Goal: Task Accomplishment & Management: Manage account settings

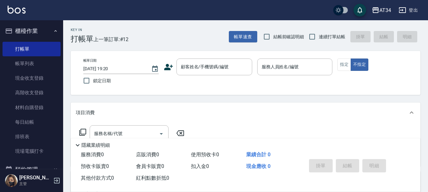
scroll to position [32, 0]
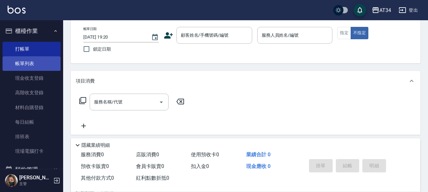
click at [36, 62] on link "帳單列表" at bounding box center [32, 63] width 58 height 15
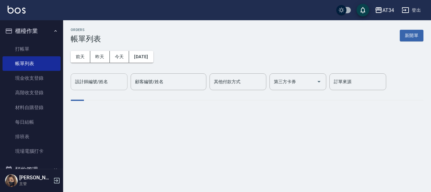
click at [84, 76] on input "設計師編號/姓名" at bounding box center [99, 81] width 51 height 11
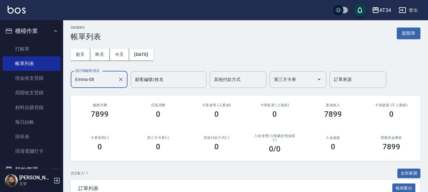
scroll to position [1, 0]
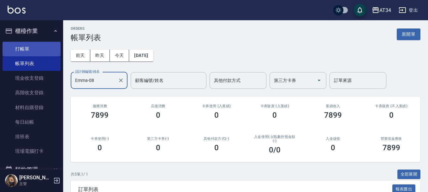
type input "Emma-08"
click at [25, 49] on link "打帳單" at bounding box center [32, 49] width 58 height 15
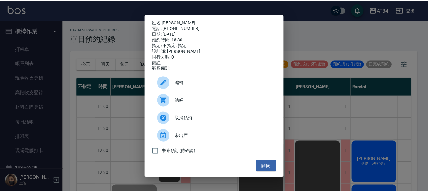
scroll to position [284, 0]
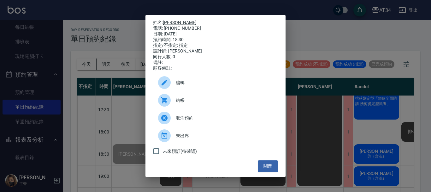
click at [136, 28] on div "姓名: [PERSON_NAME]: [PHONE_NUMBER] 日期: [DATE] 預約時間: 18:30 指定/不指定: 指定 設計師: [PERSO…" at bounding box center [215, 96] width 431 height 192
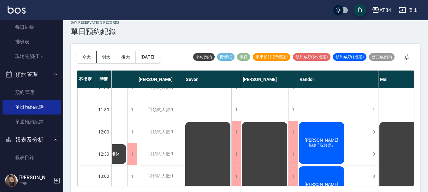
scroll to position [0, 55]
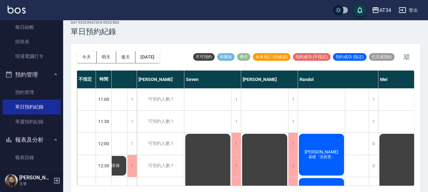
click at [314, 152] on span "[PERSON_NAME]" at bounding box center [321, 151] width 36 height 5
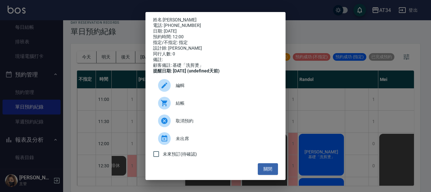
click at [212, 106] on span "結帳" at bounding box center [224, 103] width 97 height 7
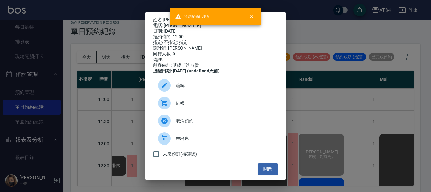
click at [314, 92] on div "姓名: 方韋德 電話: 0978769910 日期: 2025/10/08 預約時間: 12:00 指定/不指定: 指定 設計師: Randol 同行人數: …" at bounding box center [215, 96] width 431 height 192
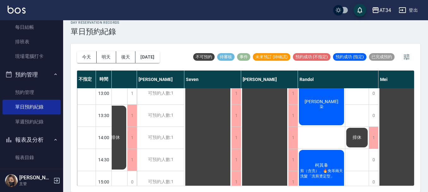
scroll to position [95, 55]
click at [324, 112] on div "呂淑芬 染" at bounding box center [321, 104] width 47 height 44
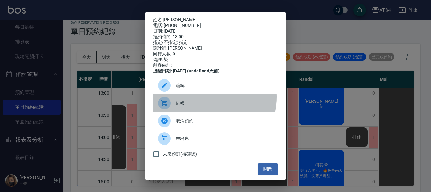
click at [200, 101] on div "結帳" at bounding box center [215, 103] width 125 height 18
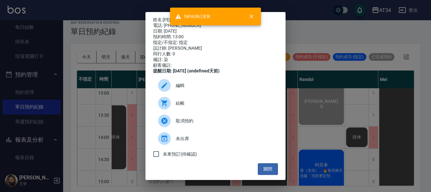
click at [336, 122] on div "姓名: 呂淑芬 電話: 0933890370 日期: 2025/10/08 預約時間: 13:00 指定/不指定: 指定 設計師: Randol 同行人數: …" at bounding box center [215, 96] width 431 height 192
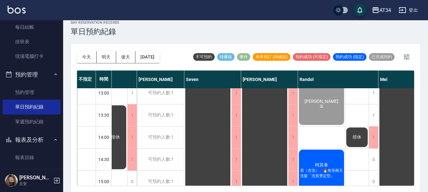
click at [329, 162] on span "柯其夆" at bounding box center [322, 165] width 16 height 6
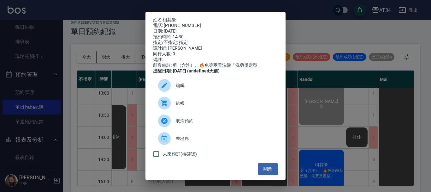
click at [210, 104] on span "結帳" at bounding box center [224, 103] width 97 height 7
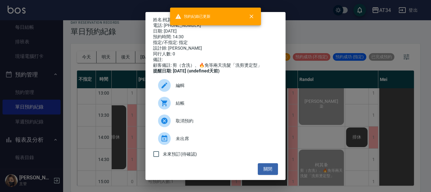
click at [317, 22] on div "姓名: 柯其夆 電話: 0922358379 日期: 2025/10/08 預約時間: 14:30 指定/不指定: 指定 設計師: Randol 同行人數: …" at bounding box center [215, 96] width 431 height 192
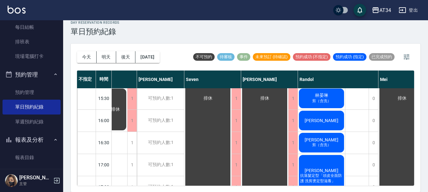
scroll to position [189, 55]
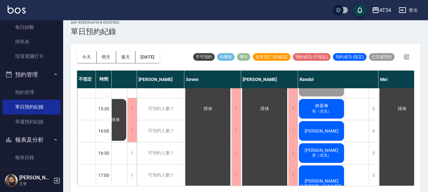
click at [323, 106] on span "林晏琳" at bounding box center [322, 106] width 16 height 6
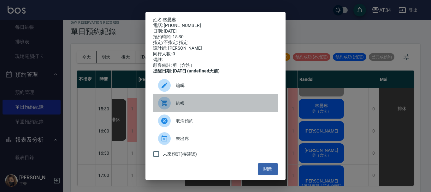
click at [235, 101] on div "結帳" at bounding box center [215, 103] width 125 height 18
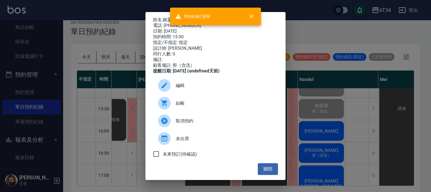
click at [340, 101] on div "姓名: 林晏琳 電話: 0918747776 日期: 2025/10/08 預約時間: 15:30 指定/不指定: 指定 設計師: Randol 同行人數: …" at bounding box center [215, 96] width 431 height 192
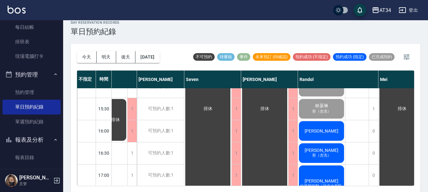
click at [331, 129] on div "[PERSON_NAME]" at bounding box center [321, 130] width 47 height 21
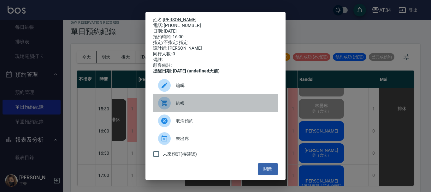
click at [217, 105] on span "結帳" at bounding box center [224, 103] width 97 height 7
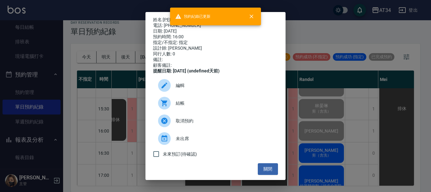
click at [312, 81] on div "姓名: 陳泓霖 電話: 0954152682 日期: 2025/10/08 預約時間: 16:00 指定/不指定: 指定 設計師: Randol 同行人數: …" at bounding box center [215, 96] width 431 height 192
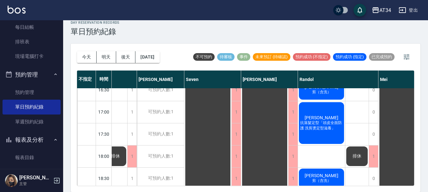
scroll to position [221, 55]
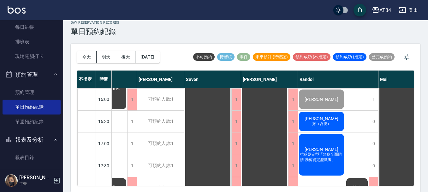
click at [330, 117] on div "許宇翔 剪（含洗）" at bounding box center [321, 121] width 47 height 21
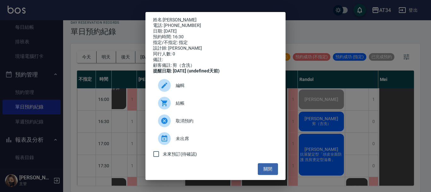
click at [214, 106] on span "結帳" at bounding box center [224, 103] width 97 height 7
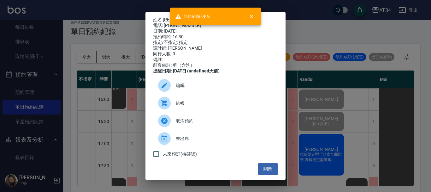
click at [318, 87] on div "姓名: 許宇翔 電話: 0919334494 日期: 2025/10/08 預約時間: 16:30 指定/不指定: 指定 設計師: Randol 同行人數: …" at bounding box center [215, 96] width 431 height 192
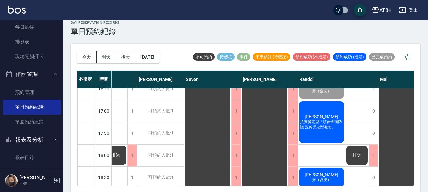
scroll to position [242, 55]
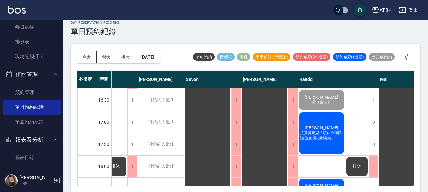
click at [325, 118] on div "陳光宇 抗落髮定型「頭皮全面防護 洗剪燙定型滋養」" at bounding box center [321, 133] width 47 height 44
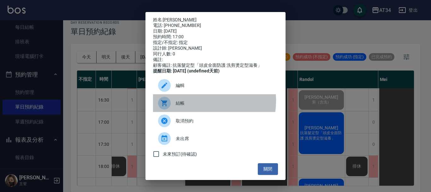
click at [197, 105] on span "結帳" at bounding box center [224, 103] width 97 height 7
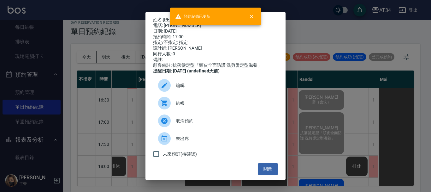
drag, startPoint x: 287, startPoint y: 72, endPoint x: 293, endPoint y: 81, distance: 10.0
click at [287, 73] on div "姓名: 陳光宇 電話: 0901238502 日期: 2025/10/08 預約時間: 17:00 指定/不指定: 指定 設計師: Randol 同行人數: …" at bounding box center [215, 96] width 431 height 192
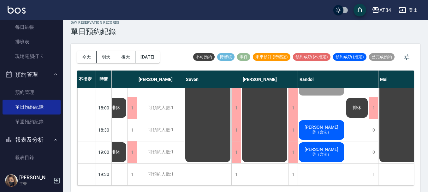
scroll to position [306, 55]
click at [316, 124] on span "[PERSON_NAME]" at bounding box center [321, 126] width 36 height 5
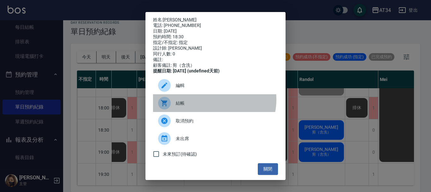
click at [210, 104] on div "結帳" at bounding box center [215, 103] width 125 height 18
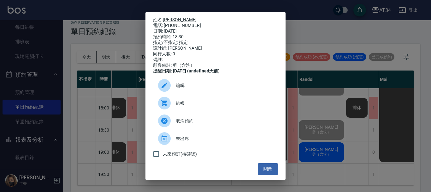
click at [327, 146] on div "姓名: 林長勝 電話: 0921373740 日期: 2025/10/08 預約時間: 18:30 指定/不指定: 指定 設計師: Randol 同行人數: …" at bounding box center [215, 96] width 431 height 192
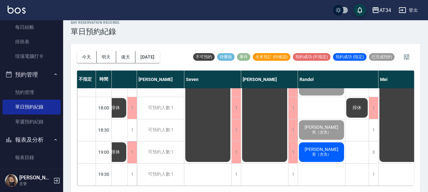
click at [327, 153] on div "周英茹 剪（含洗）" at bounding box center [321, 151] width 47 height 21
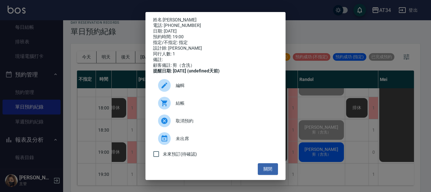
click at [190, 106] on span "結帳" at bounding box center [224, 103] width 97 height 7
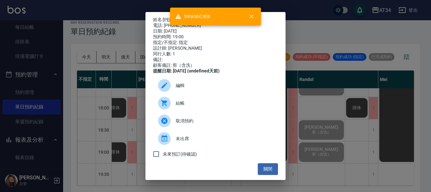
click at [347, 21] on div "姓名: 周英茹 電話: 0989127999 日期: 2025/10/08 預約時間: 19:00 指定/不指定: 指定 設計師: Randol 同行人數: …" at bounding box center [215, 96] width 431 height 192
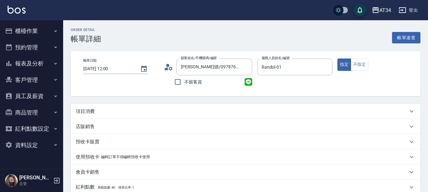
click at [149, 103] on div "Order detail 帳單詳細 帳單速查 帳單日期 2025/10/08 12:00 顧客姓名/手機號碼/編號 方韋德/0978769910/097876…" at bounding box center [245, 168] width 365 height 297
click at [149, 110] on div "項目消費" at bounding box center [242, 111] width 332 height 7
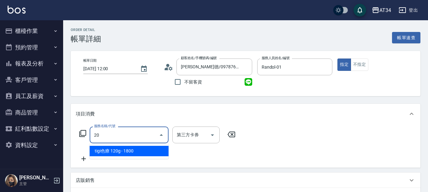
type input "2"
type input "300"
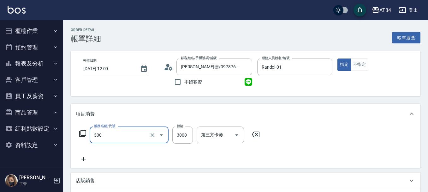
type input "燙髮(300)"
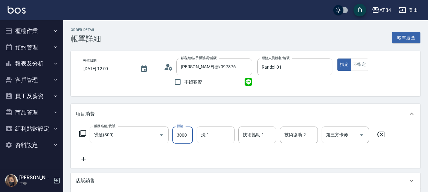
type input "2"
type input "0"
type input "280"
type input "2800"
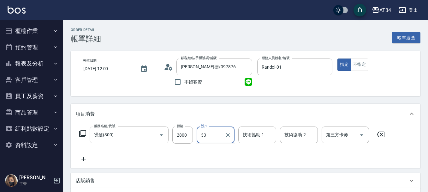
type input "33"
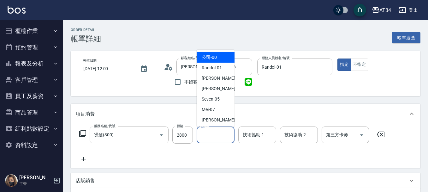
click at [208, 139] on input "洗-1" at bounding box center [216, 134] width 32 height 11
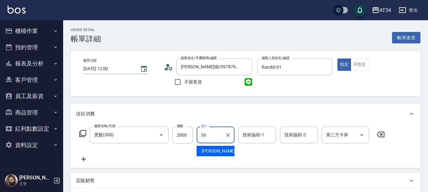
type input "[PERSON_NAME]-36"
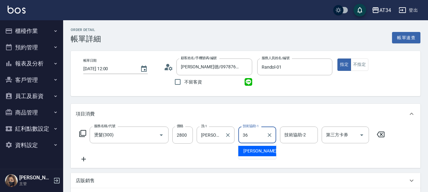
type input "[PERSON_NAME]-36"
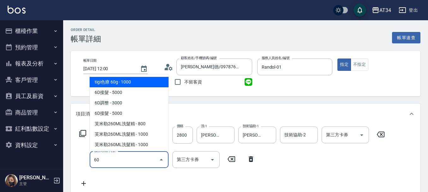
type input "602"
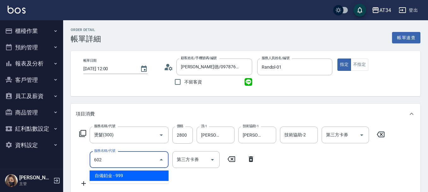
type input "370"
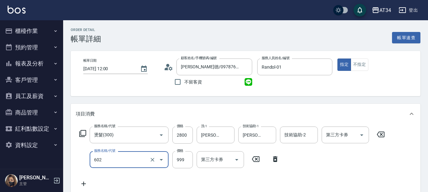
type input "自備鉑金(602)"
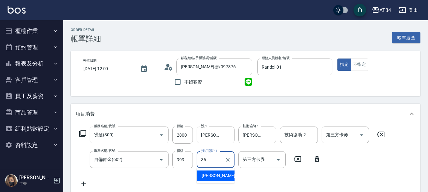
type input "[PERSON_NAME]-36"
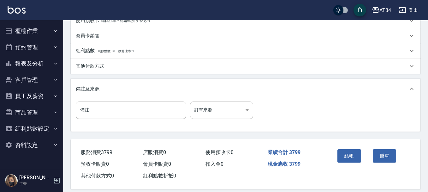
scroll to position [223, 0]
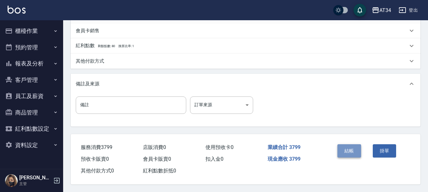
click at [349, 145] on button "結帳" at bounding box center [350, 150] width 24 height 13
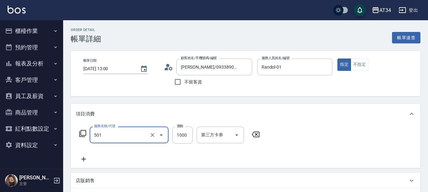
type input "染髮(501)"
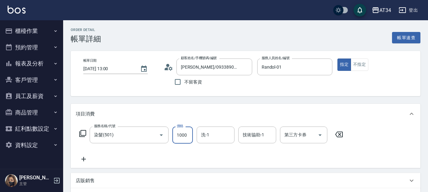
type input "2"
type input "0"
type input "200"
type input "20"
type input "2000"
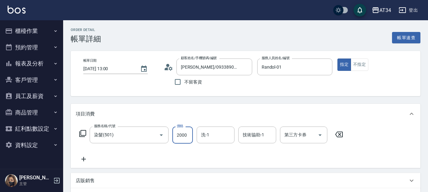
type input "200"
type input "2000"
type input "2"
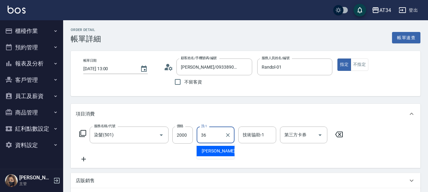
type input "張可芮-36"
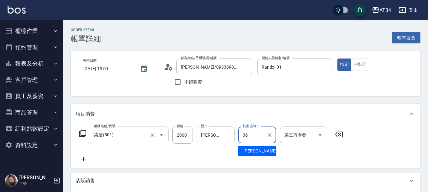
type input "張可芮-36"
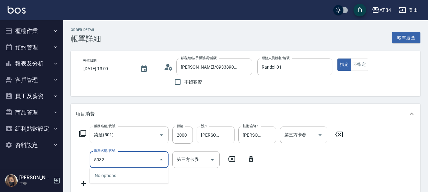
type input "503"
type input "290"
type input "局部髮(503)"
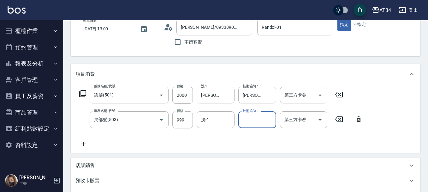
scroll to position [63, 0]
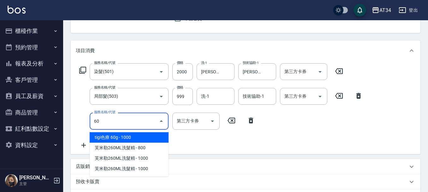
type input "602"
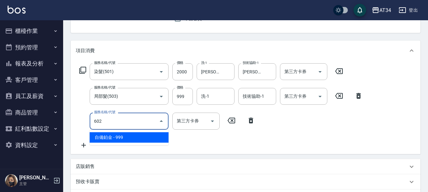
type input "390"
type input "自備鉑金(602)"
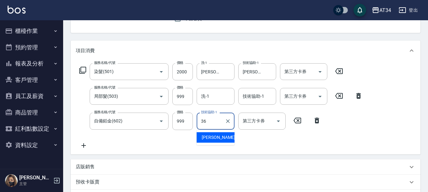
type input "張可芮-36"
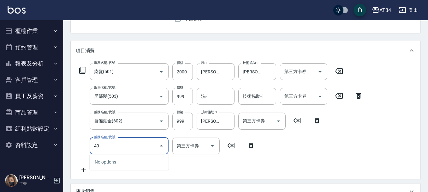
type input "401"
type input "420"
type input "剪髮(401)"
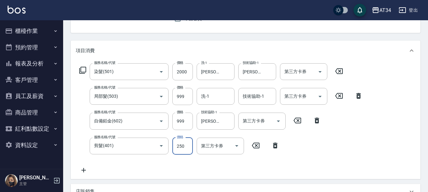
type input "8"
type input "400"
type input "0"
type input "400"
type input "40"
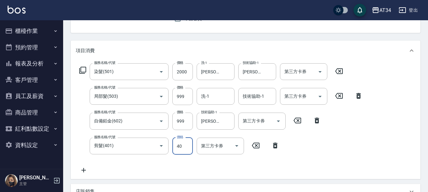
type input "430"
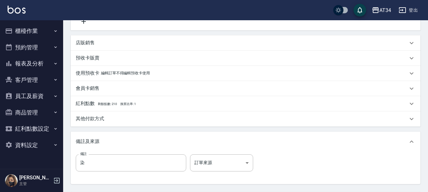
scroll to position [221, 0]
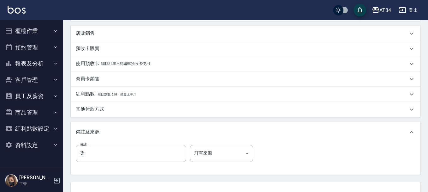
type input "400"
click at [116, 155] on input "染" at bounding box center [131, 153] width 111 height 17
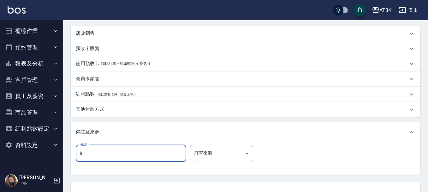
type input "LINE400"
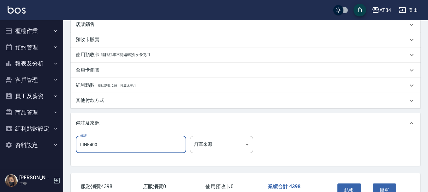
scroll to position [272, 0]
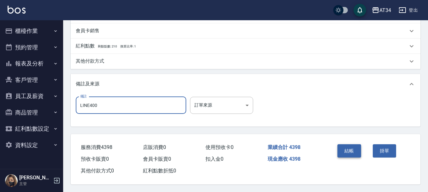
click at [344, 146] on button "結帳" at bounding box center [350, 150] width 24 height 13
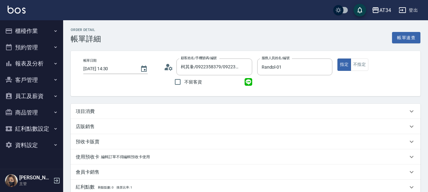
click at [146, 109] on div "項目消費" at bounding box center [242, 111] width 332 height 7
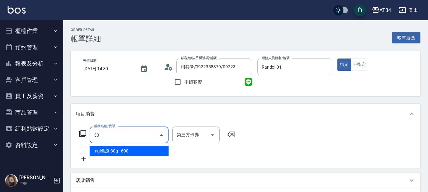
type input "300"
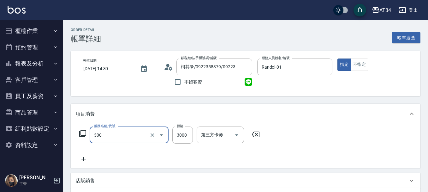
type input "燙髮(300)"
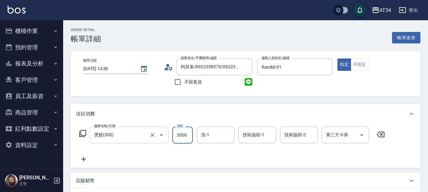
type input "2"
type input "0"
type input "28"
type input "20"
type input "280"
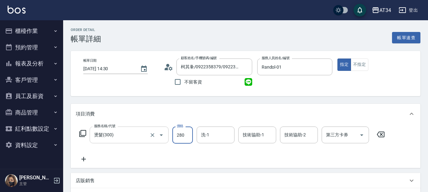
type input "280"
type input "2800"
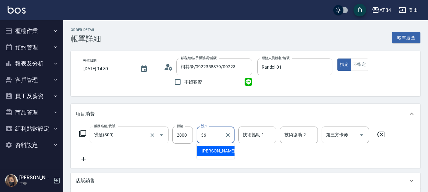
type input "[PERSON_NAME]-36"
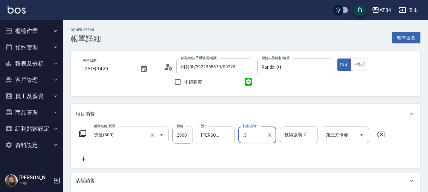
type input "."
type input "[PERSON_NAME]-36"
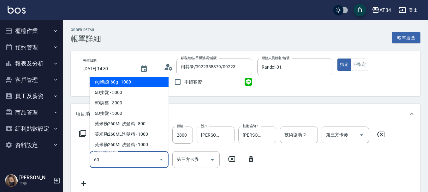
type input "602"
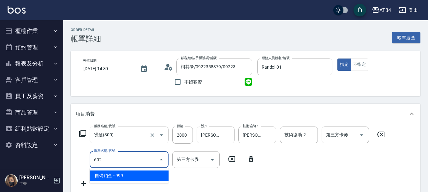
type input "370"
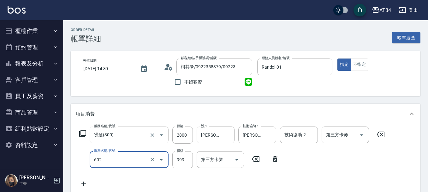
type input "自備鉑金(602)"
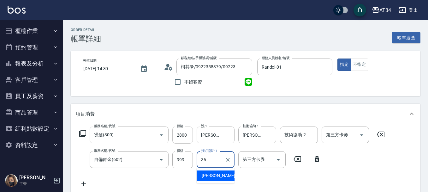
type input "張可芮-36"
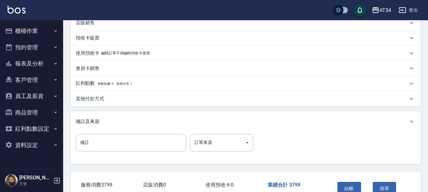
scroll to position [223, 0]
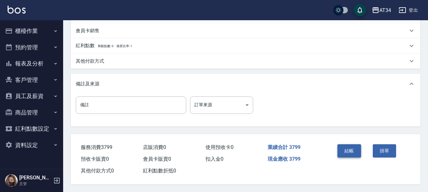
click at [345, 148] on button "結帳" at bounding box center [350, 150] width 24 height 13
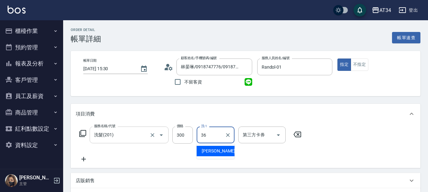
type input "[PERSON_NAME]-36"
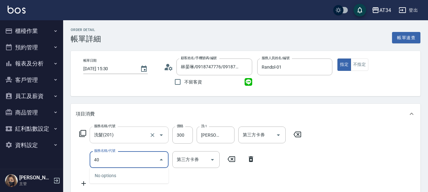
type input "401"
type input "50"
type input "剪髮(401)"
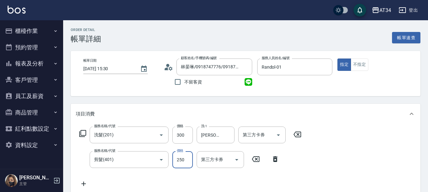
type input "5"
type input "30"
type input "50"
type input "80"
type input "500"
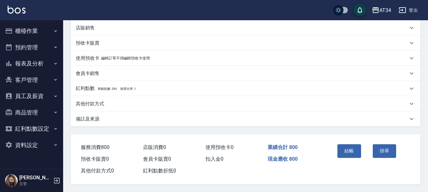
scroll to position [180, 0]
click at [344, 147] on button "結帳" at bounding box center [350, 150] width 24 height 13
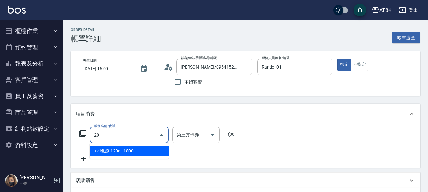
type input "201"
type input "30"
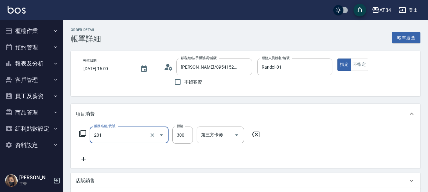
type input "洗髮(201)"
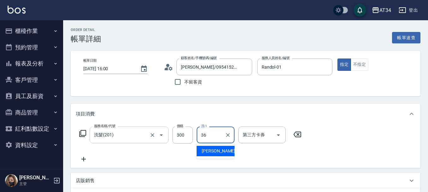
type input "[PERSON_NAME]-36"
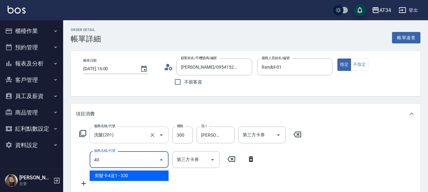
type input "401"
type input "50"
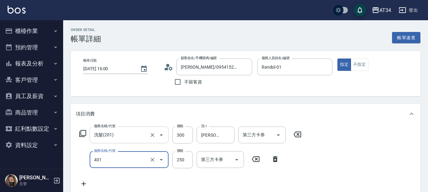
type input "剪髮(401)"
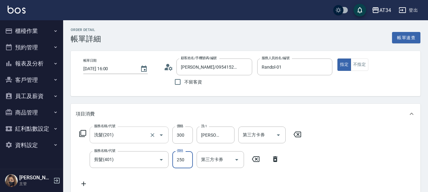
type input "5"
type input "30"
type input "50"
type input "80"
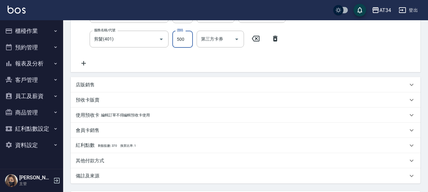
scroll to position [180, 0]
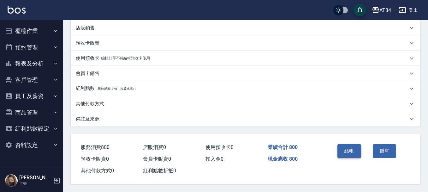
type input "500"
click at [340, 147] on button "結帳" at bounding box center [350, 150] width 24 height 13
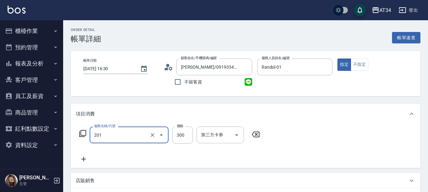
type input "洗髮(201)"
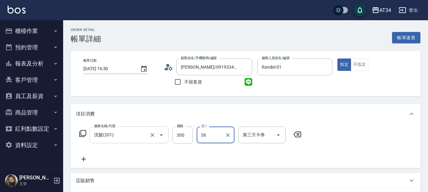
type input "[PERSON_NAME]-36"
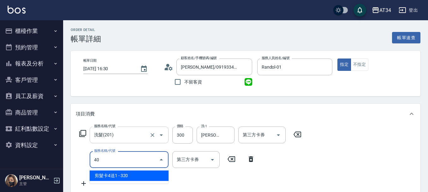
type input "401"
type input "50"
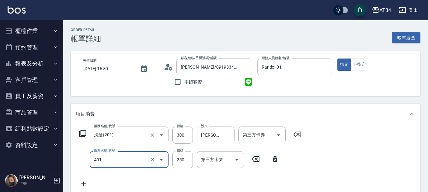
type input "剪髮(401)"
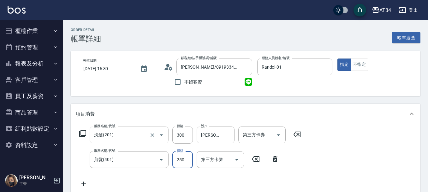
type input "5"
type input "30"
type input "50"
type input "80"
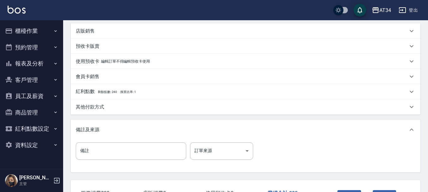
scroll to position [223, 0]
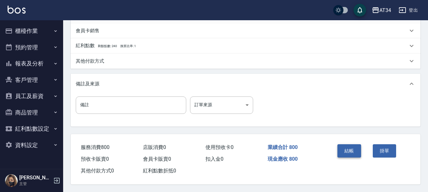
type input "500"
click at [338, 149] on button "結帳" at bounding box center [350, 150] width 24 height 13
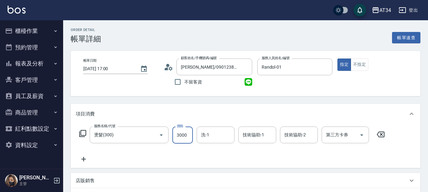
type input "2"
type input "0"
type input "280"
type input "20"
type input "2800"
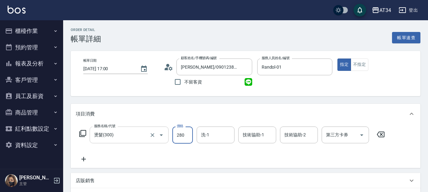
type input "280"
type input "2800"
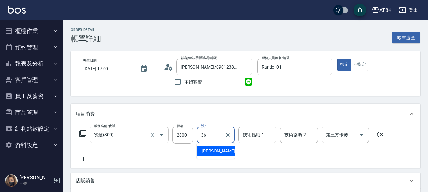
type input "[PERSON_NAME]-36"
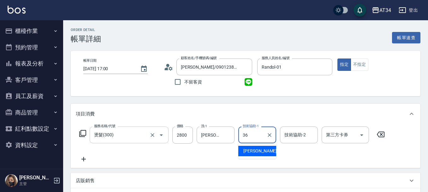
type input "[PERSON_NAME]-36"
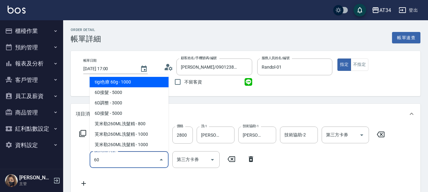
type input "602"
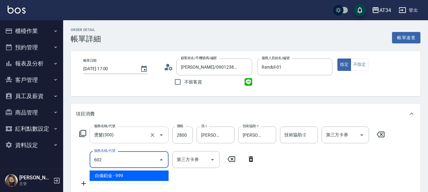
type input "370"
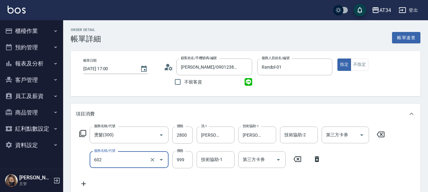
click at [127, 158] on input "602" at bounding box center [121, 159] width 56 height 11
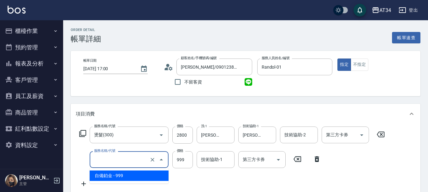
type input "280"
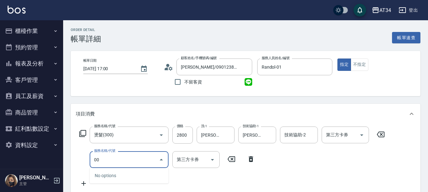
type input "0"
type input "Z"
type input "敷"
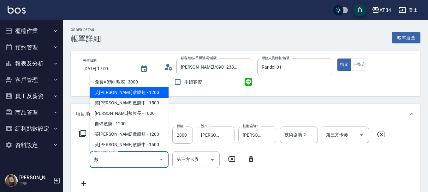
click at [127, 94] on span "芙米勒敷膜短 - 1200" at bounding box center [129, 92] width 79 height 10
type input "400"
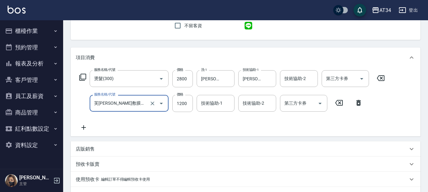
scroll to position [63, 0]
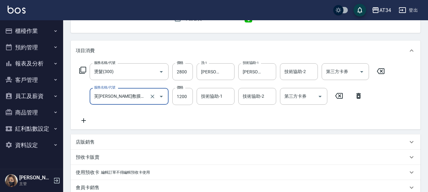
type input "芙米勒敷膜短(918)"
click at [221, 95] on div "技術協助-1 技術協助-1" at bounding box center [216, 96] width 38 height 17
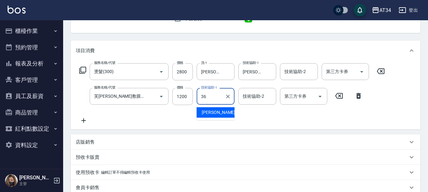
type input "張可芮-36"
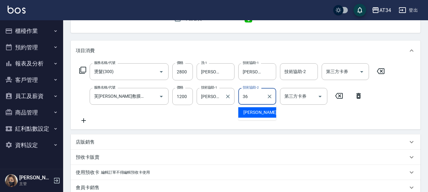
type input "張可芮-36"
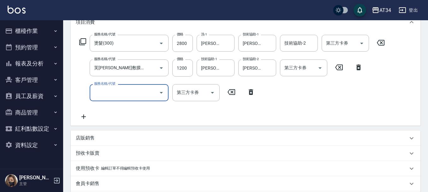
scroll to position [205, 0]
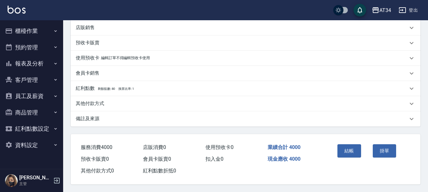
click at [179, 102] on div "其他付款方式" at bounding box center [242, 103] width 332 height 7
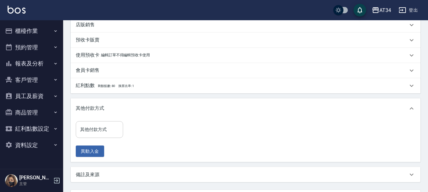
click at [105, 128] on input "其他付款方式" at bounding box center [100, 129] width 42 height 11
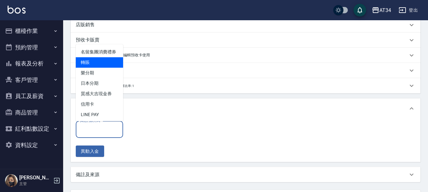
click at [105, 68] on span "轉賬" at bounding box center [99, 62] width 47 height 10
type input "轉賬"
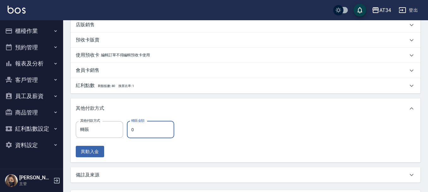
type input "4"
type input "390"
type input "40"
type input "360"
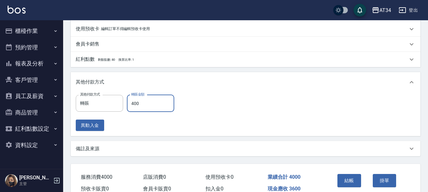
type input "4000"
type input "0"
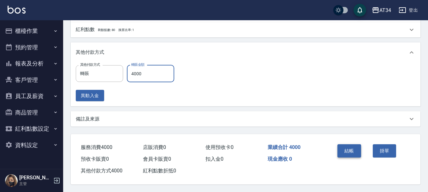
type input "4000"
click at [351, 145] on button "結帳" at bounding box center [350, 150] width 24 height 13
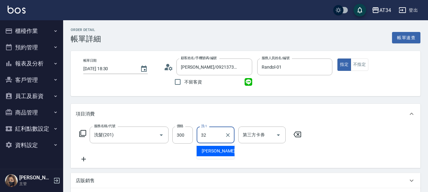
type input "阿源-32"
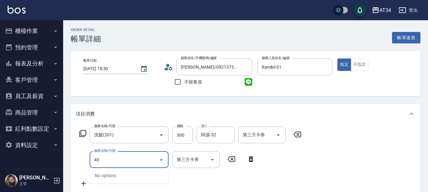
type input "401"
type input "50"
type input "剪髮(401)"
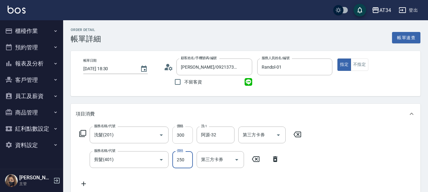
type input "30"
type input "50"
type input "80"
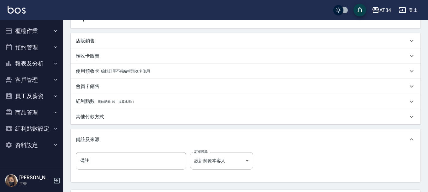
scroll to position [33, 0]
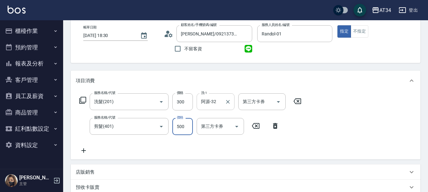
type input "500"
click at [216, 99] on input "阿源-32" at bounding box center [211, 101] width 23 height 11
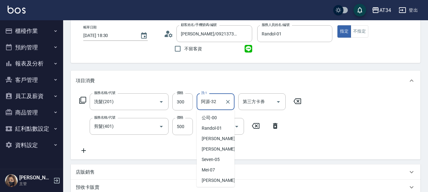
click at [216, 99] on input "阿源-32" at bounding box center [211, 101] width 23 height 11
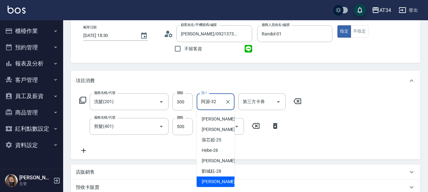
click at [216, 99] on input "阿源-32" at bounding box center [211, 101] width 23 height 11
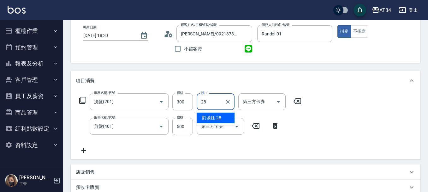
type input "[PERSON_NAME]-28"
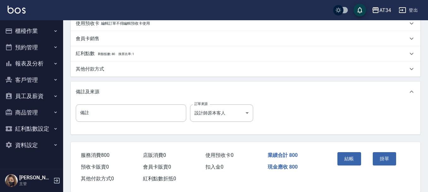
scroll to position [223, 0]
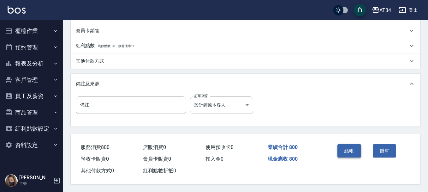
click at [348, 148] on button "結帳" at bounding box center [350, 150] width 24 height 13
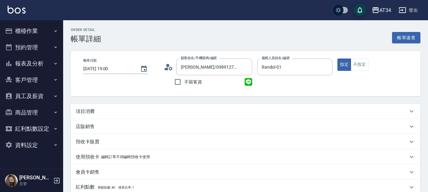
scroll to position [71, 0]
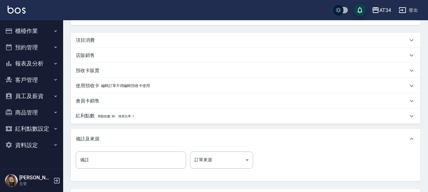
click at [109, 41] on div "項目消費" at bounding box center [242, 40] width 332 height 7
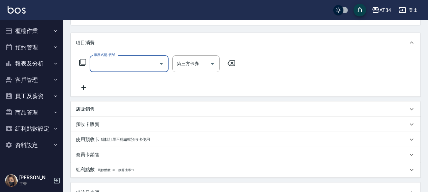
scroll to position [0, 0]
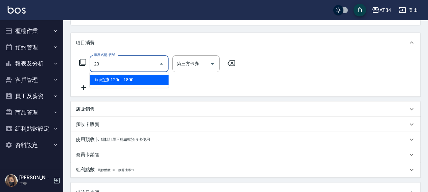
type input "201"
type input "30"
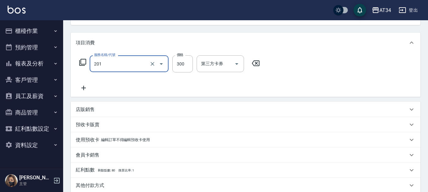
type input "洗髮(201)"
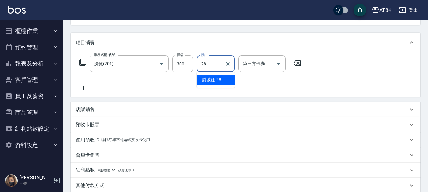
type input "[PERSON_NAME]-28"
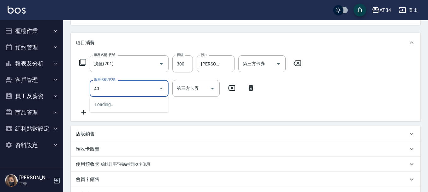
type input "401"
type input "50"
type input "剪髮(401)"
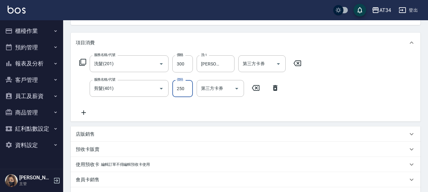
type input "30"
type input "50"
type input "80"
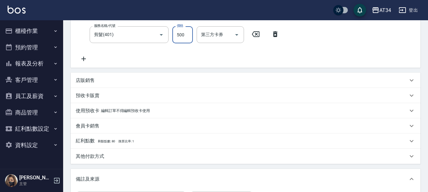
scroll to position [223, 0]
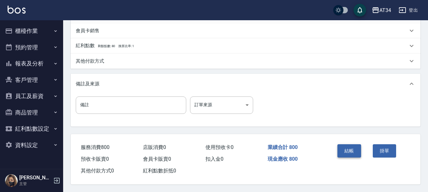
type input "500"
click at [353, 149] on button "結帳" at bounding box center [350, 150] width 24 height 13
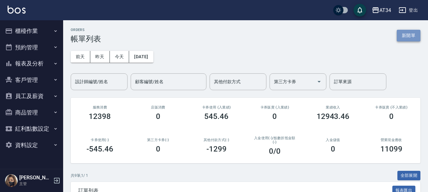
click at [399, 35] on button "新開單" at bounding box center [409, 36] width 24 height 12
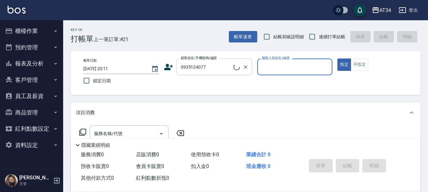
type input "Allen 好倫/0935124077/0935124077"
click at [216, 68] on input "Allen 好倫/0935124077/0935124077" at bounding box center [209, 66] width 61 height 11
type input "Randol-01"
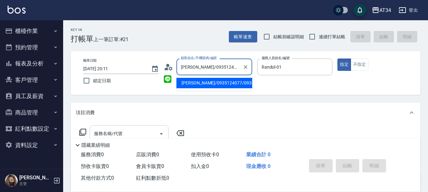
click at [140, 130] on input "服務名稱/代號" at bounding box center [125, 133] width 64 height 11
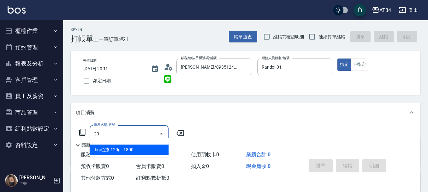
type input "201"
type input "30"
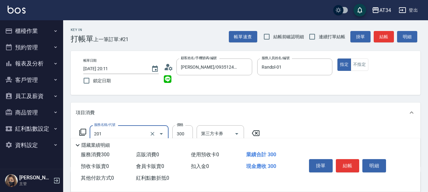
type input "洗髮(201)"
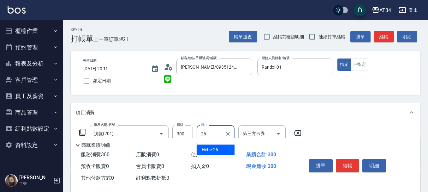
type input "2"
type input "拉拉-35"
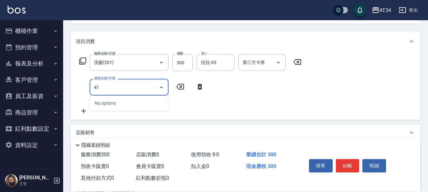
scroll to position [95, 0]
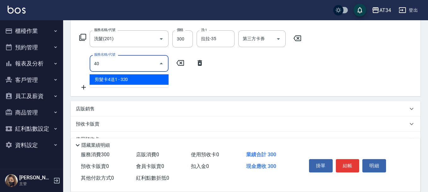
type input "401"
type input "50"
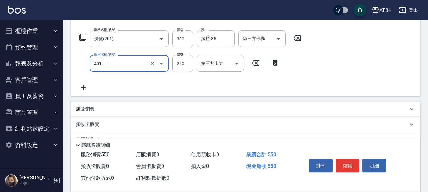
type input "剪髮(401)"
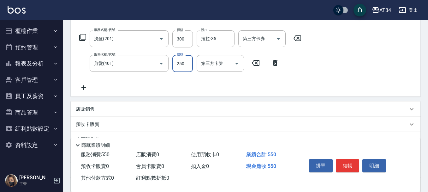
type input "5"
type input "30"
type input "50"
type input "80"
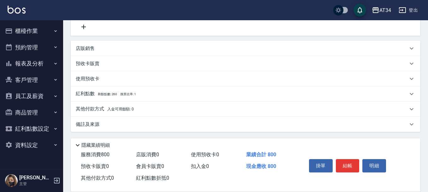
scroll to position [156, 0]
type input "500"
click at [115, 107] on span "入金可用餘額: 0" at bounding box center [120, 108] width 27 height 4
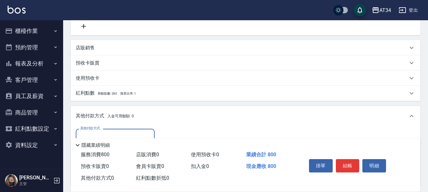
scroll to position [0, 0]
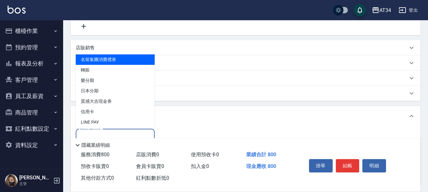
click at [113, 132] on input "其他付款方式" at bounding box center [115, 136] width 73 height 11
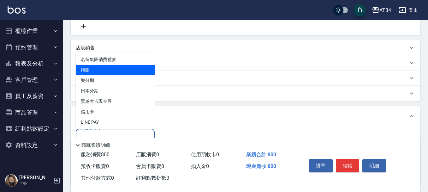
click at [108, 72] on span "轉賬" at bounding box center [115, 70] width 79 height 10
type input "轉賬"
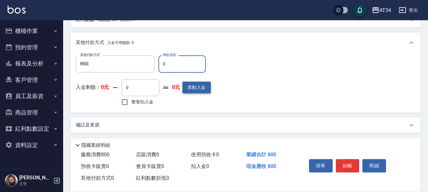
scroll to position [231, 0]
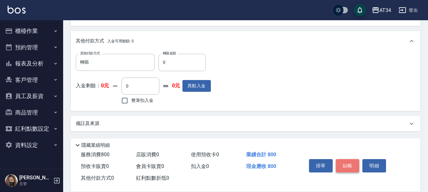
click at [344, 161] on button "結帳" at bounding box center [348, 165] width 24 height 13
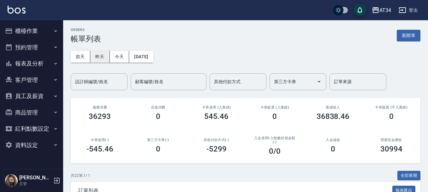
click at [98, 58] on button "昨天" at bounding box center [100, 57] width 20 height 12
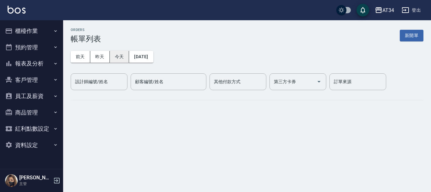
click at [113, 59] on button "今天" at bounding box center [120, 57] width 20 height 12
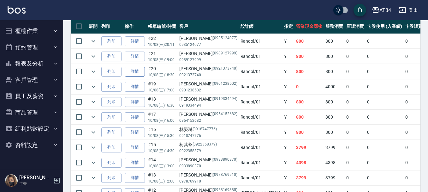
scroll to position [189, 0]
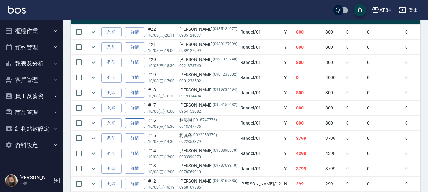
click at [140, 123] on link "詳情" at bounding box center [135, 123] width 20 height 10
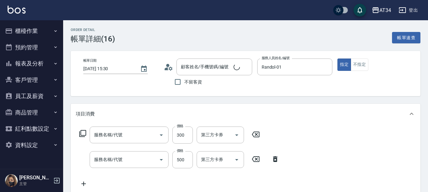
type input "2025/10/08 15:30"
type input "Randol-01"
type input "80"
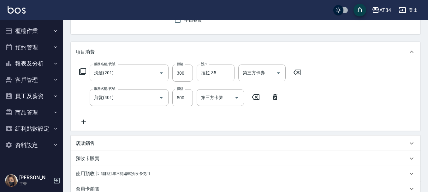
type input "洗髮(201)"
type input "剪髮(401)"
type input "林晏琳/0918747776/0918747776"
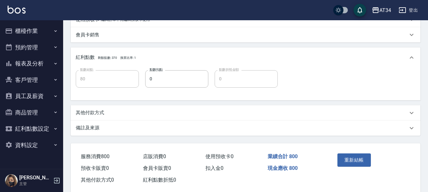
scroll to position [228, 0]
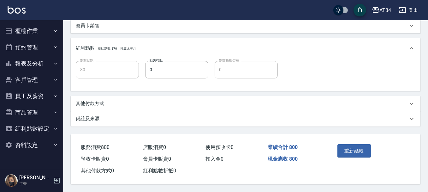
click at [118, 100] on div "其他付款方式" at bounding box center [242, 103] width 332 height 7
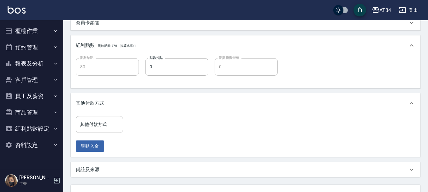
click at [109, 121] on input "其他付款方式" at bounding box center [100, 124] width 42 height 11
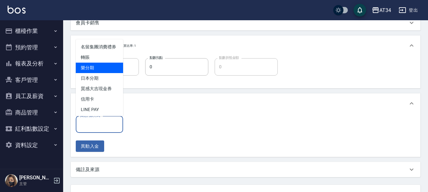
click at [98, 63] on span "轉賬" at bounding box center [99, 57] width 47 height 10
type input "轉賬"
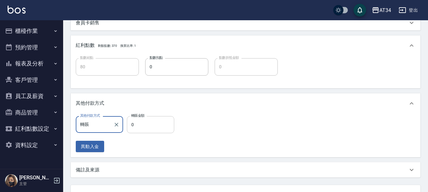
click at [141, 120] on input "0" at bounding box center [150, 124] width 47 height 17
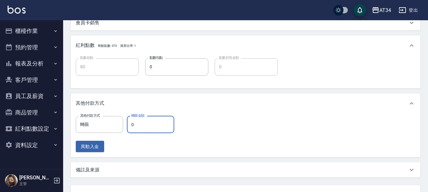
type input "8"
type input "70"
type input "80"
type input "0"
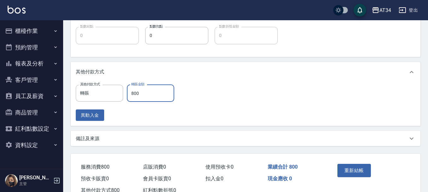
scroll to position [281, 0]
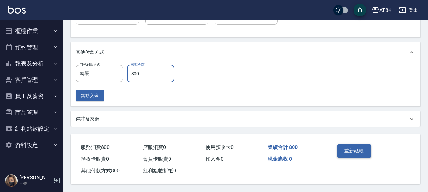
type input "800"
click at [345, 146] on button "重新結帳" at bounding box center [354, 150] width 33 height 13
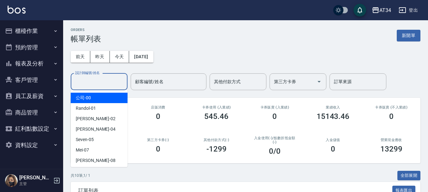
click at [120, 76] on input "設計師編號/姓名" at bounding box center [99, 81] width 51 height 11
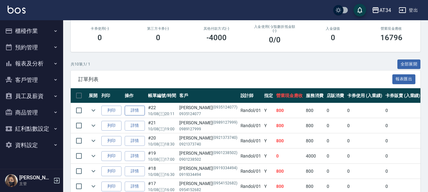
scroll to position [109, 0]
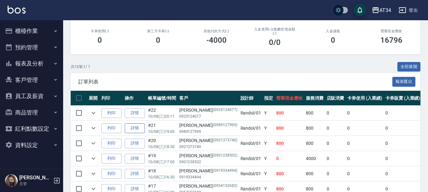
type input "Randol-01"
click at [140, 128] on link "詳情" at bounding box center [135, 128] width 20 height 10
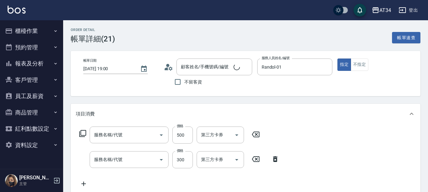
type input "2025/10/08 19:00"
type input "Randol-01"
type input "80"
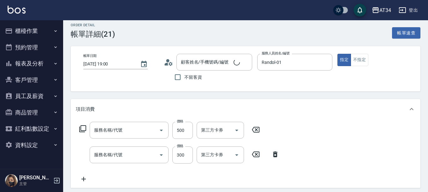
scroll to position [32, 0]
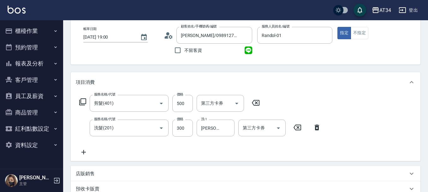
type input "周英茹/0989127999/0989127999"
type input "剪髮(401)"
type input "洗髮(201)"
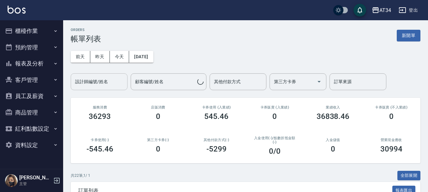
click at [113, 77] on input "設計師編號/姓名" at bounding box center [99, 81] width 51 height 11
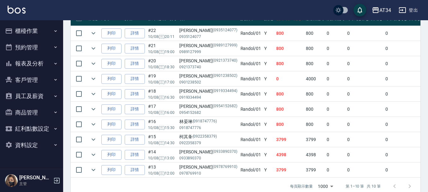
scroll to position [203, 0]
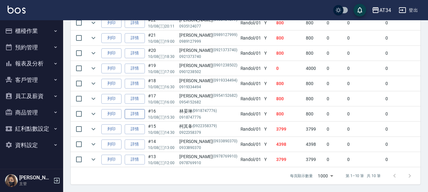
type input "Randol-01"
click at [141, 109] on link "詳情" at bounding box center [135, 114] width 20 height 10
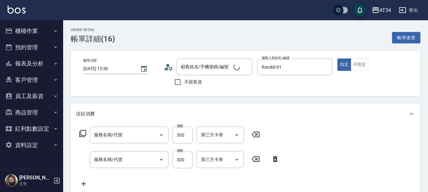
type input "2025/10/08 15:30"
type input "Randol-01"
type input "80"
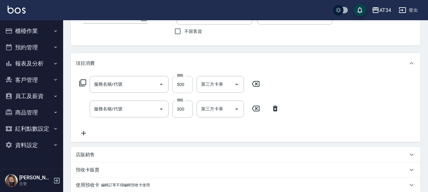
type input "林晏琳/0918747776/0918747776"
type input "剪髮(401)"
type input "洗髮(201)"
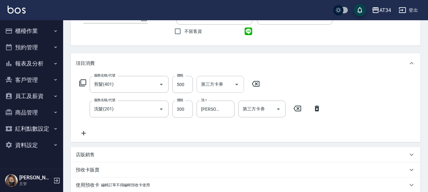
scroll to position [39, 0]
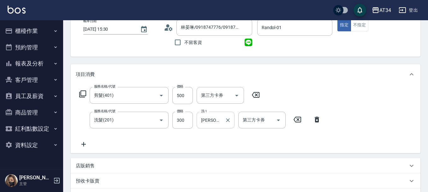
click at [214, 116] on input "張可芮-36" at bounding box center [211, 119] width 23 height 11
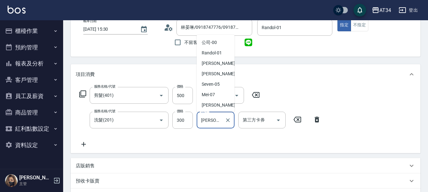
click at [214, 116] on input "張可芮-36" at bounding box center [211, 119] width 23 height 11
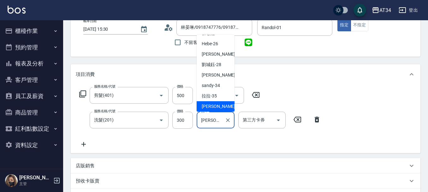
click at [214, 116] on input "張可芮-36" at bounding box center [211, 119] width 23 height 11
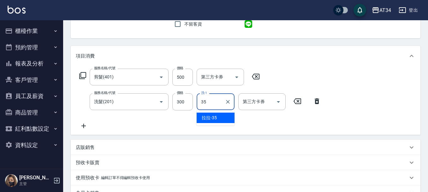
type input "拉拉-35"
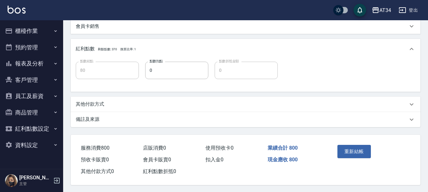
scroll to position [228, 0]
click at [349, 147] on button "重新結帳" at bounding box center [354, 150] width 33 height 13
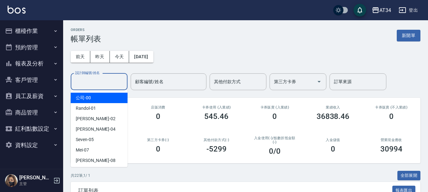
click at [114, 78] on input "設計師編號/姓名" at bounding box center [99, 81] width 51 height 11
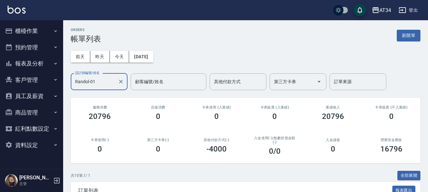
type input "Randol-01"
click at [54, 32] on icon "button" at bounding box center [55, 30] width 5 height 5
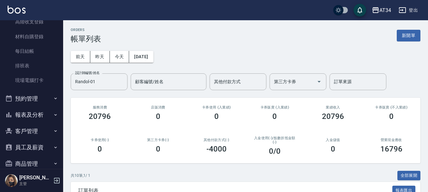
scroll to position [95, 0]
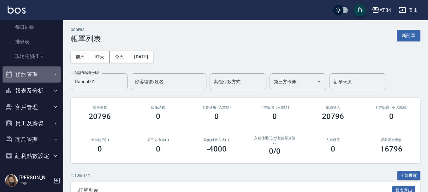
click at [41, 75] on button "預約管理" at bounding box center [32, 74] width 58 height 16
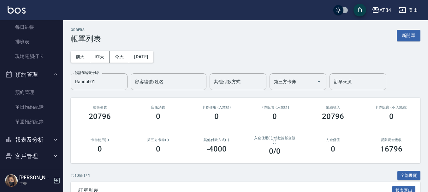
click at [42, 75] on button "預約管理" at bounding box center [32, 74] width 58 height 16
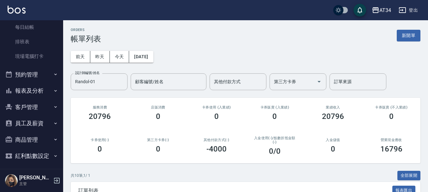
click at [48, 91] on button "報表及分析" at bounding box center [32, 90] width 58 height 16
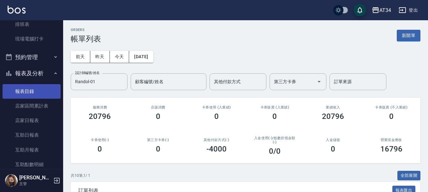
scroll to position [158, 0]
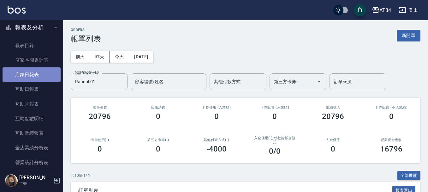
click at [32, 76] on link "店家日報表" at bounding box center [32, 74] width 58 height 15
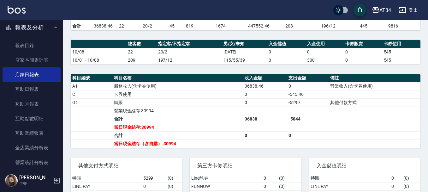
scroll to position [158, 0]
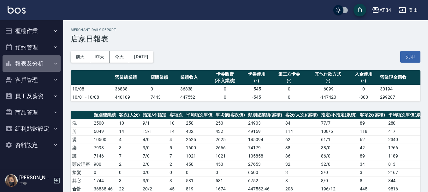
click at [44, 66] on button "報表及分析" at bounding box center [32, 63] width 58 height 16
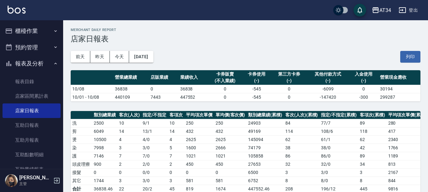
click at [34, 33] on button "櫃檯作業" at bounding box center [32, 31] width 58 height 16
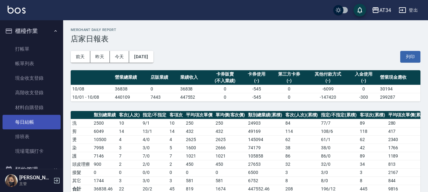
click at [31, 119] on link "每日結帳" at bounding box center [32, 122] width 58 height 15
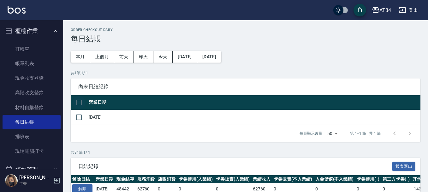
click at [83, 100] on input "checkbox" at bounding box center [78, 102] width 13 height 13
checkbox input "true"
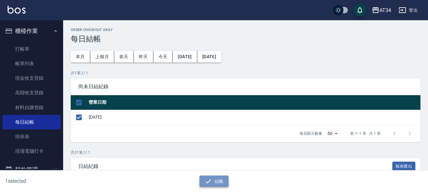
click at [217, 184] on button "結帳" at bounding box center [214, 181] width 29 height 12
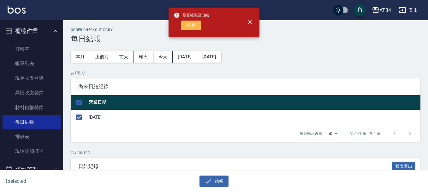
click at [188, 29] on button "確定" at bounding box center [191, 26] width 20 height 10
checkbox input "false"
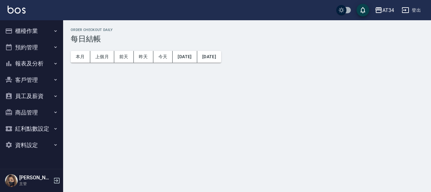
click at [36, 64] on button "報表及分析" at bounding box center [32, 63] width 58 height 16
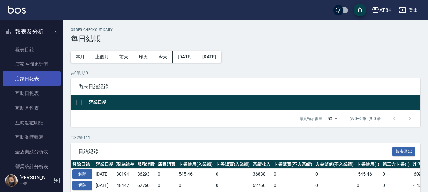
scroll to position [32, 0]
